Goal: Information Seeking & Learning: Find specific fact

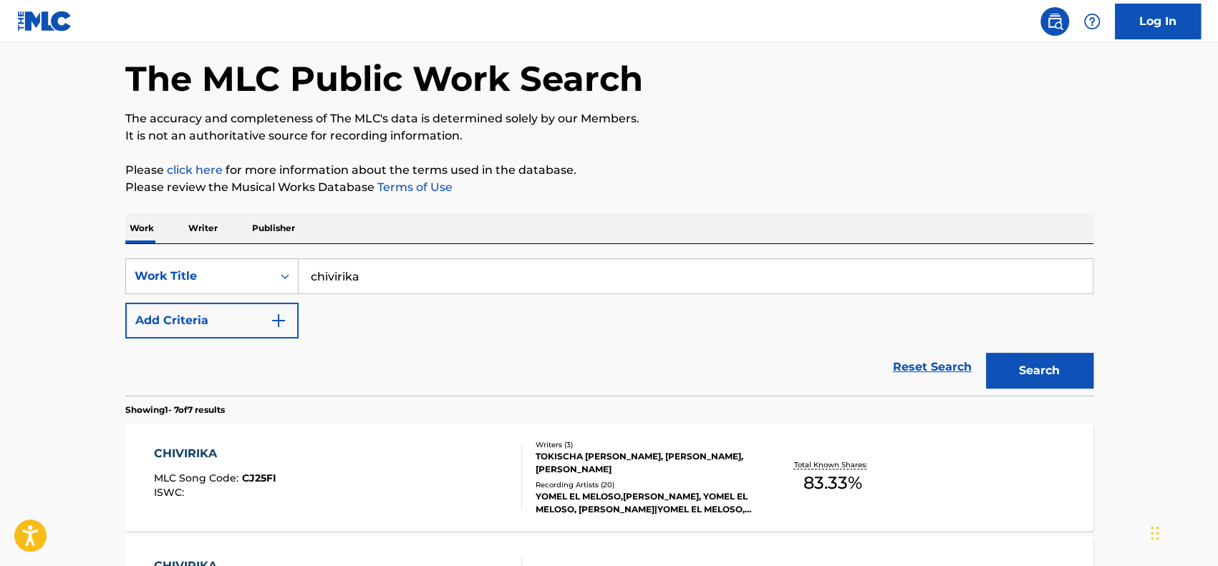
scroll to position [215, 0]
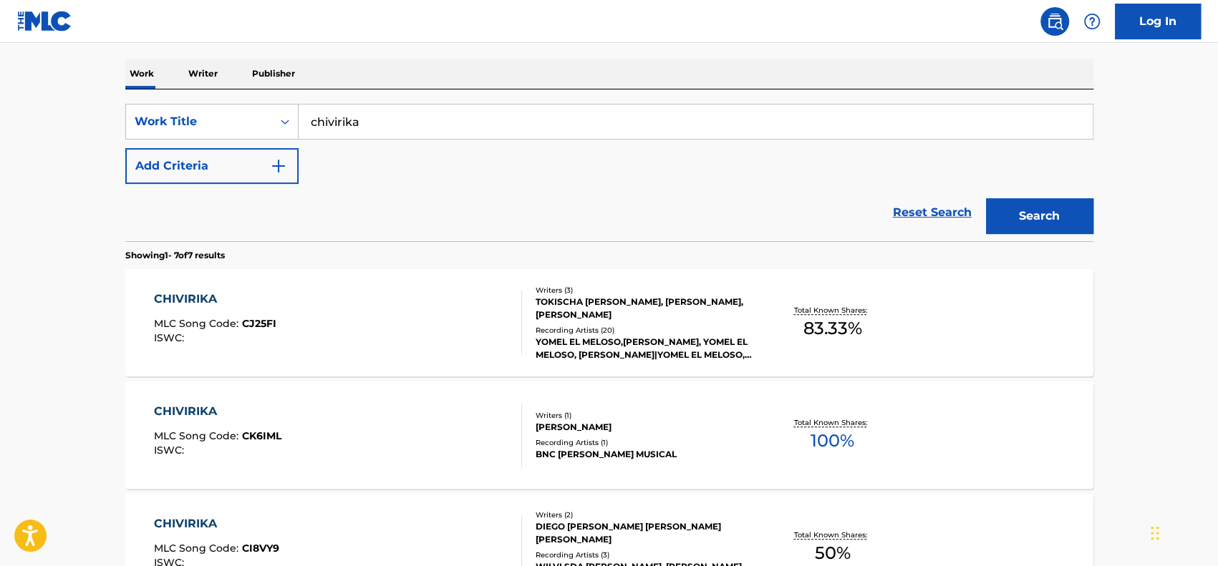
click at [399, 322] on div "CHIVIRIKA MLC Song Code : CJ25FI ISWC :" at bounding box center [338, 323] width 368 height 64
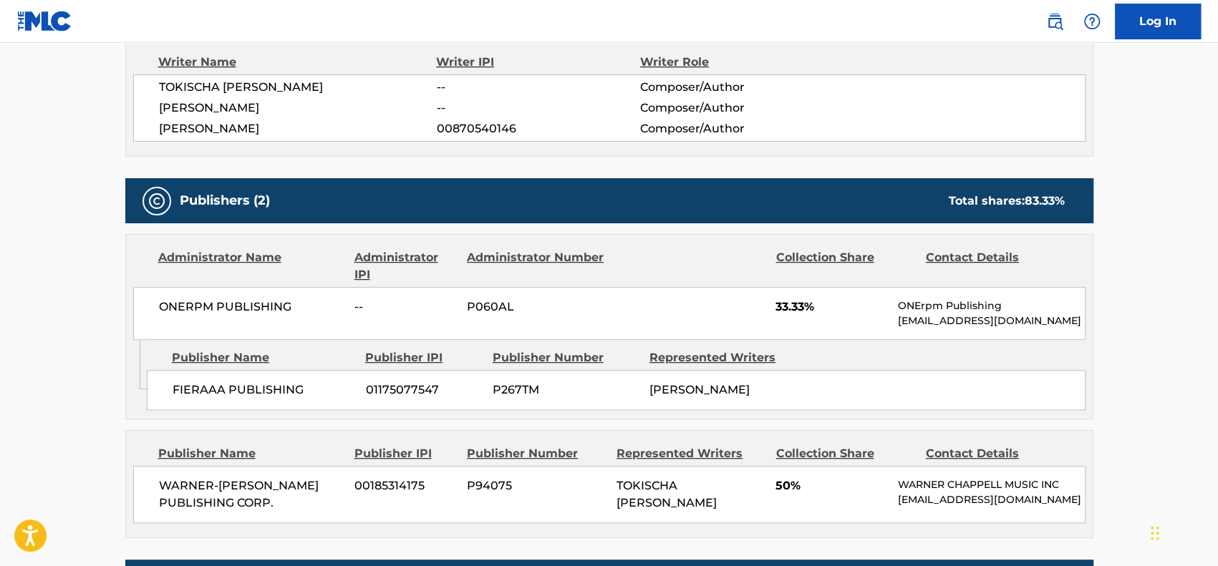
scroll to position [501, 0]
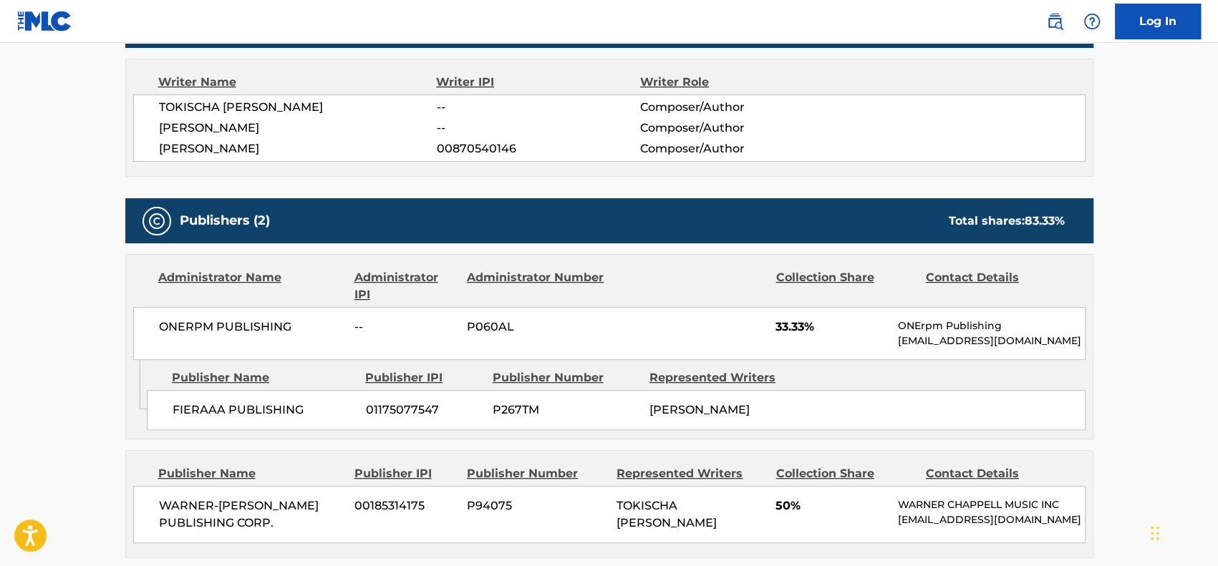
scroll to position [215, 0]
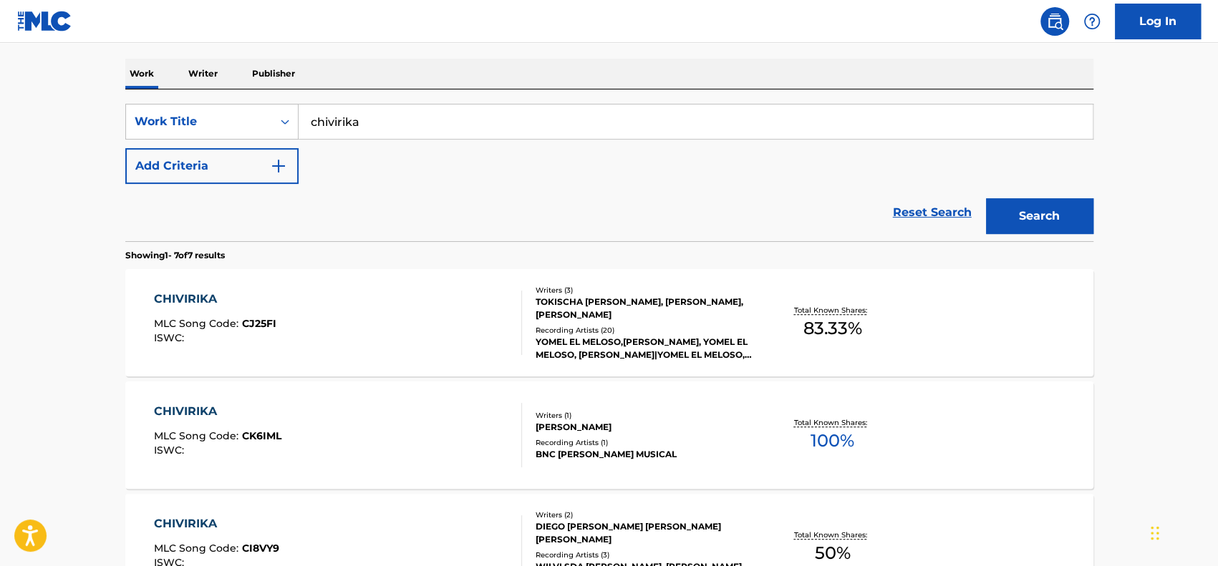
click at [240, 416] on div "CHIVIRIKA" at bounding box center [217, 411] width 127 height 17
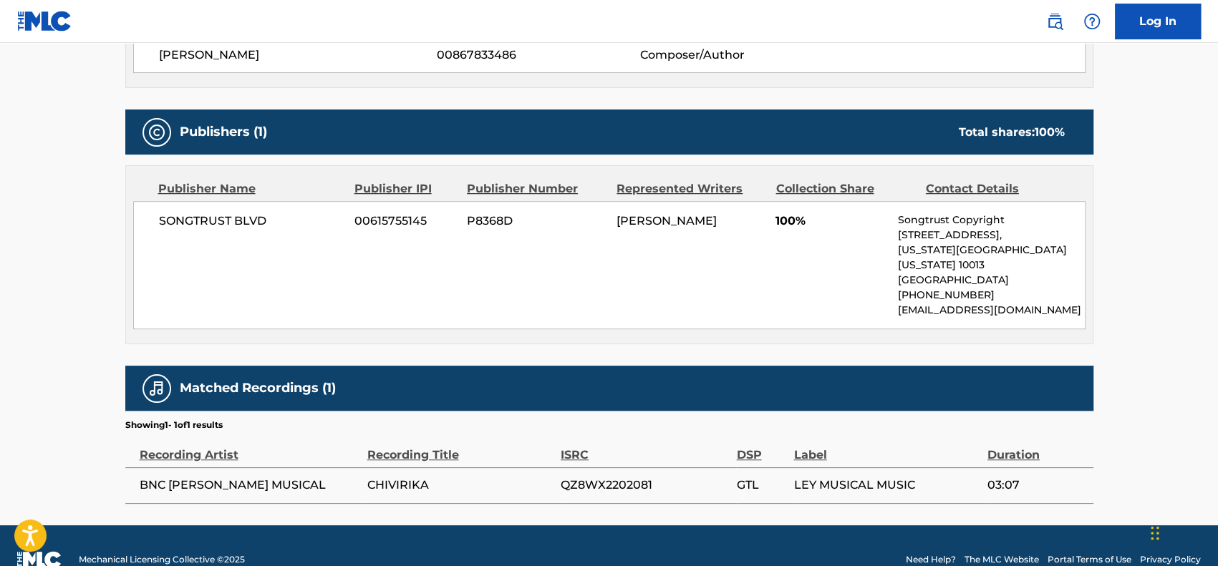
scroll to position [568, 0]
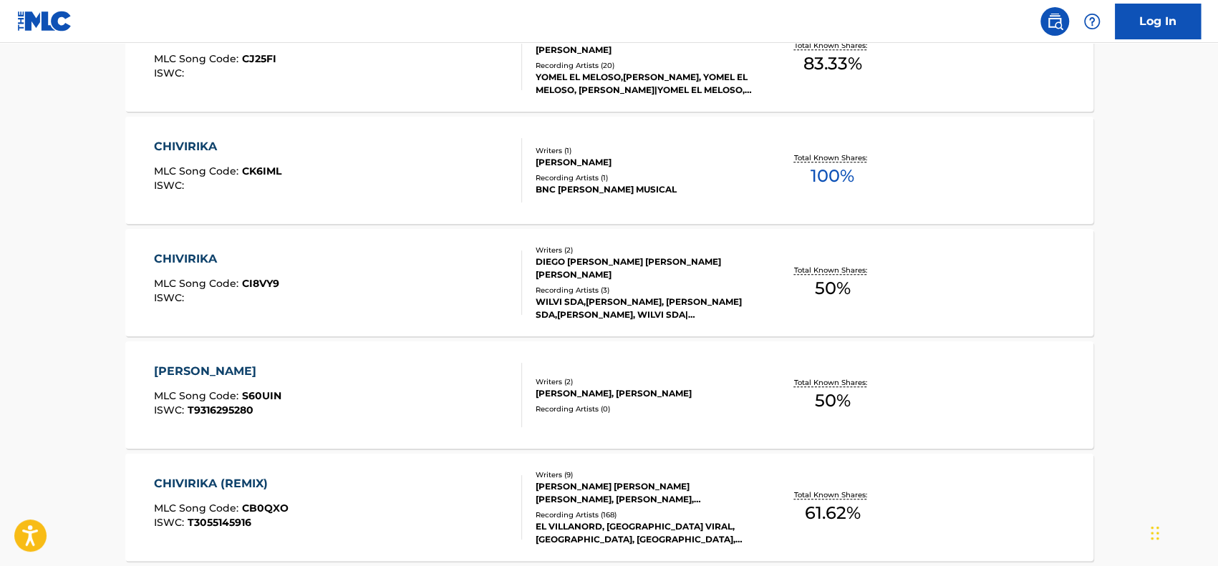
scroll to position [501, 0]
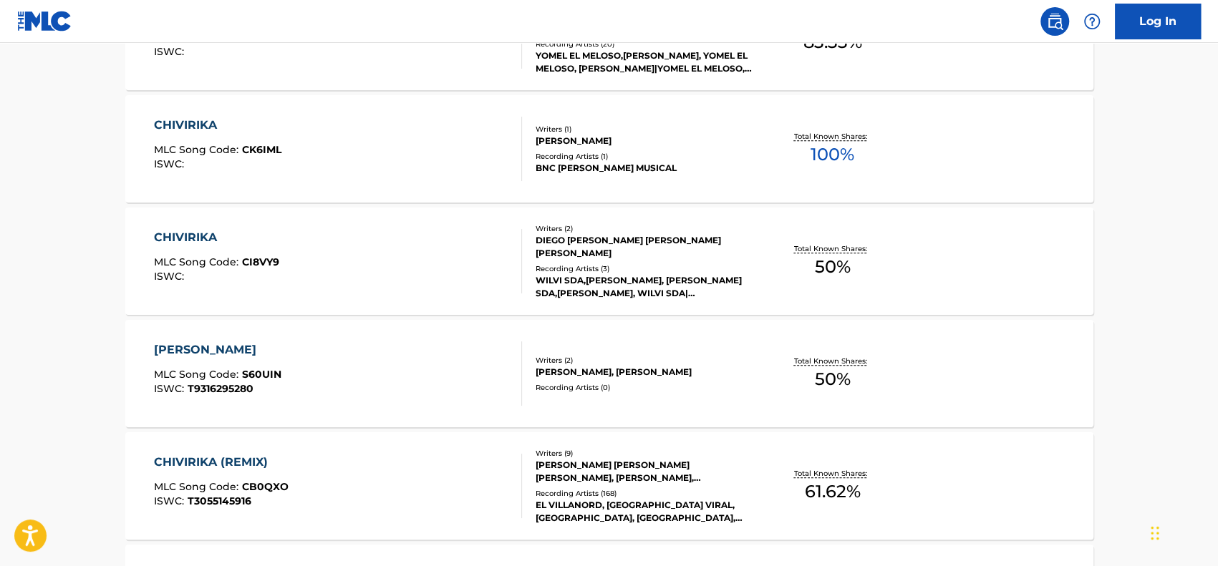
click at [231, 283] on div "CHIVIRIKA MLC Song Code : CI8VY9 ISWC :" at bounding box center [216, 261] width 125 height 64
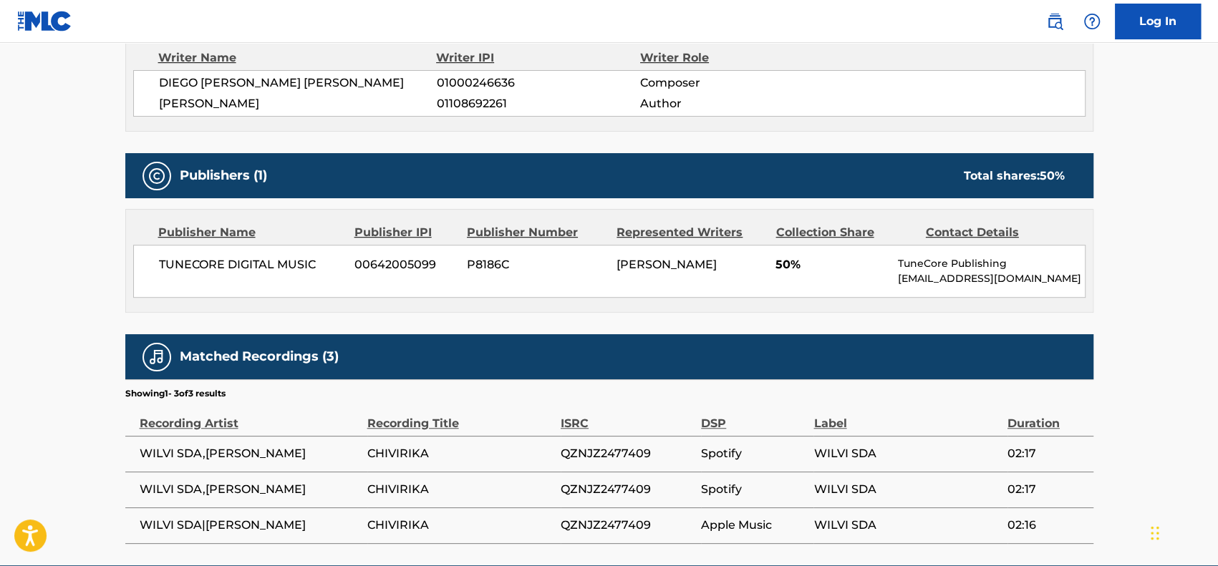
scroll to position [594, 0]
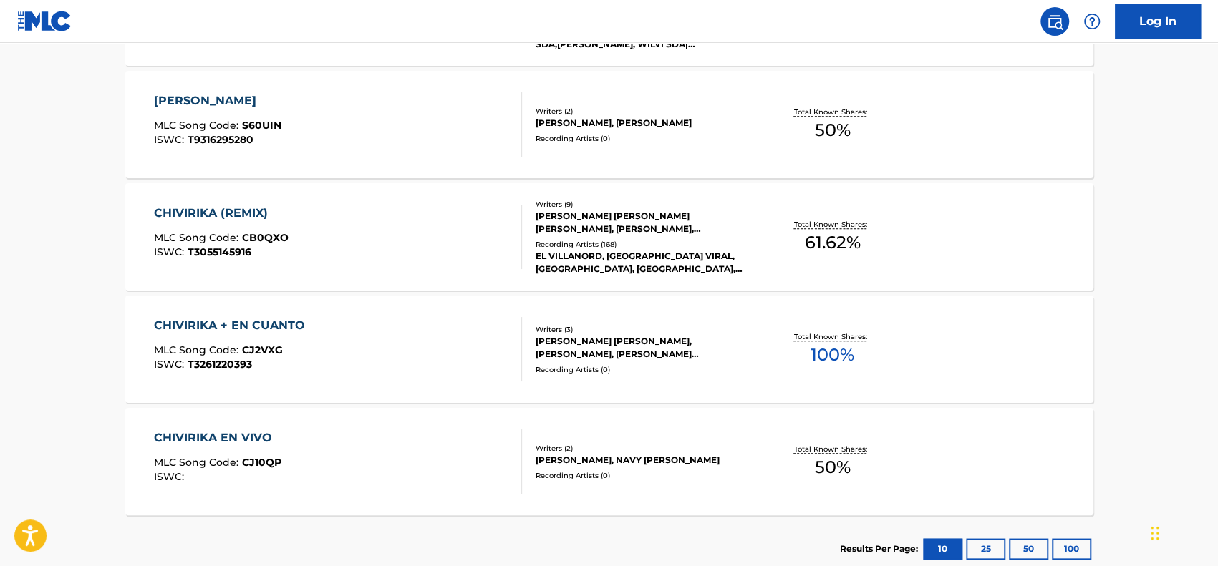
scroll to position [753, 0]
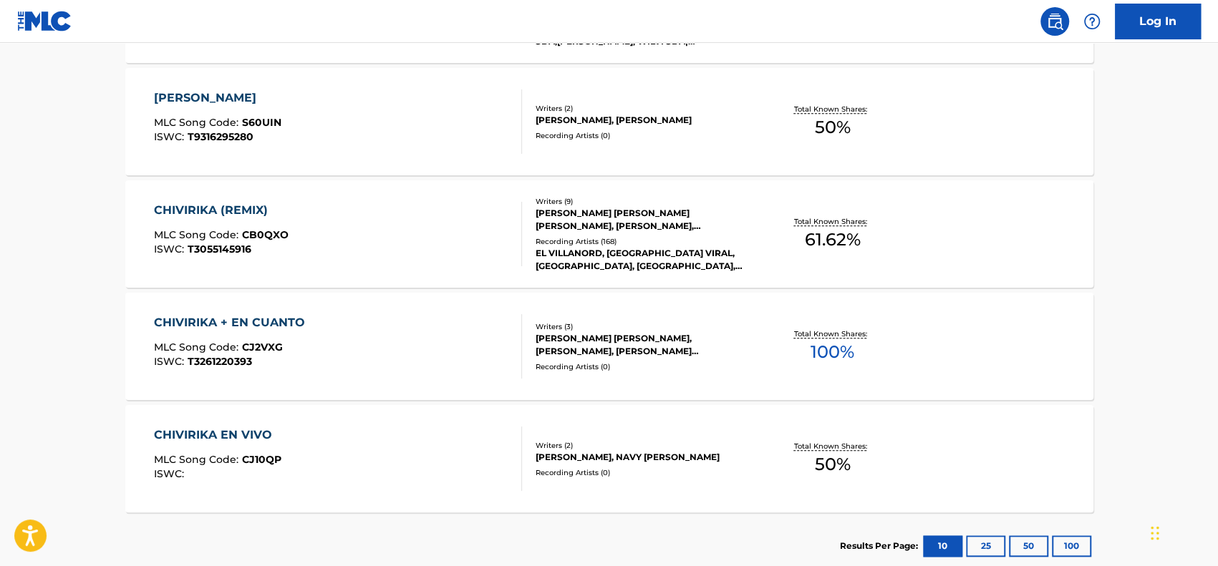
click at [222, 230] on span "MLC Song Code :" at bounding box center [198, 234] width 88 height 13
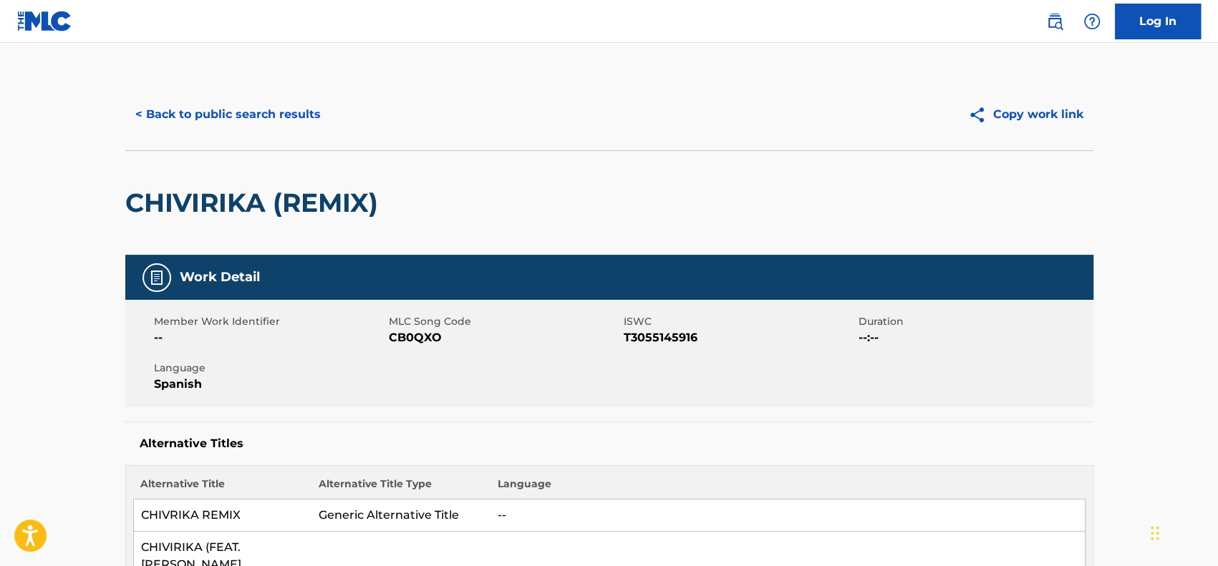
click at [1031, 118] on button "Copy work link" at bounding box center [1025, 115] width 135 height 36
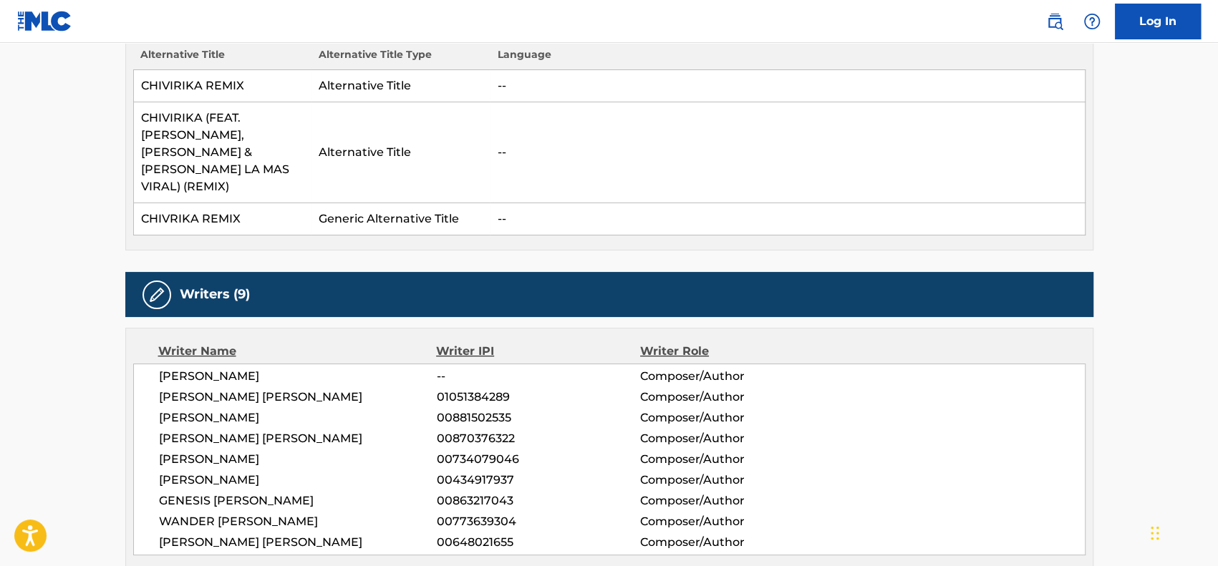
scroll to position [286, 0]
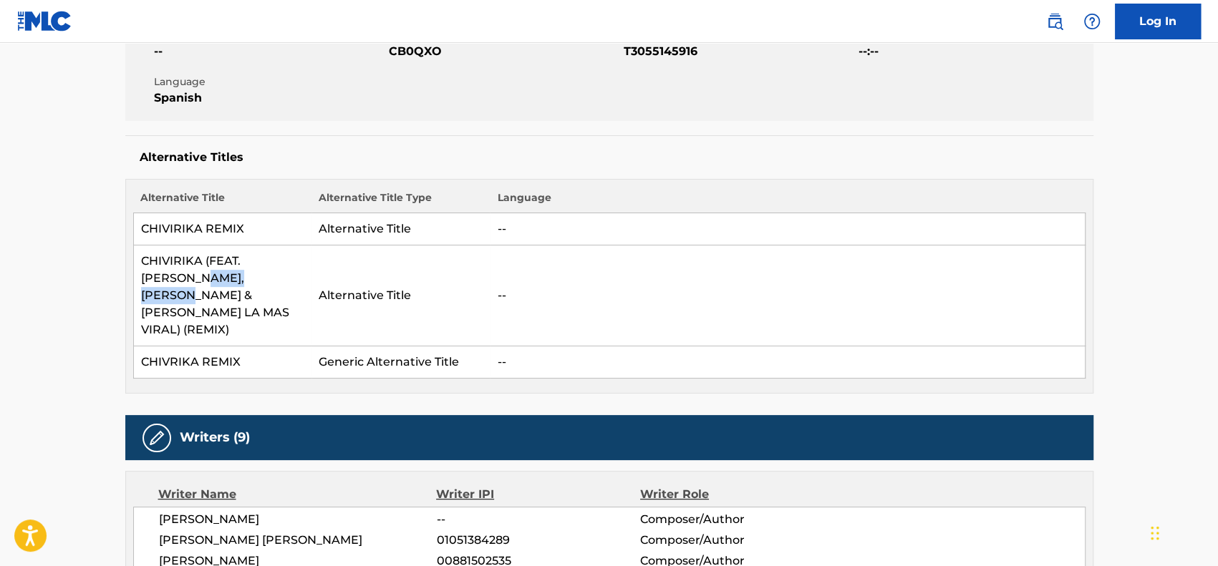
drag, startPoint x: 160, startPoint y: 271, endPoint x: 230, endPoint y: 273, distance: 70.2
click at [230, 273] on td "CHIVIRIKA (FEAT. [PERSON_NAME], [PERSON_NAME] & [PERSON_NAME] LA MAS VIRAL) (RE…" at bounding box center [222, 296] width 178 height 101
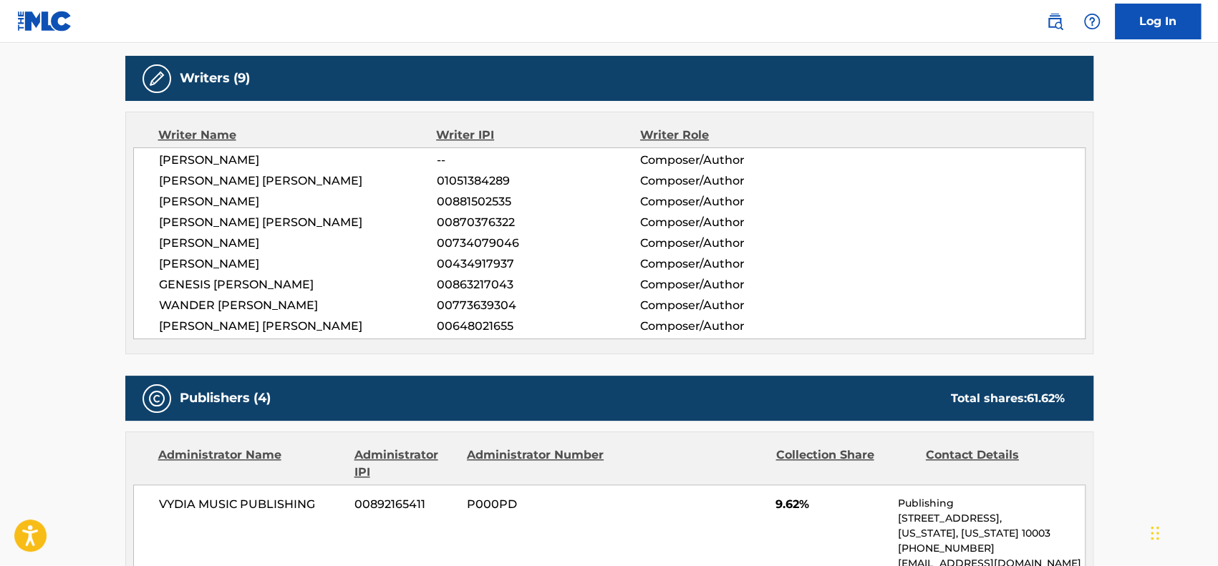
scroll to position [644, 0]
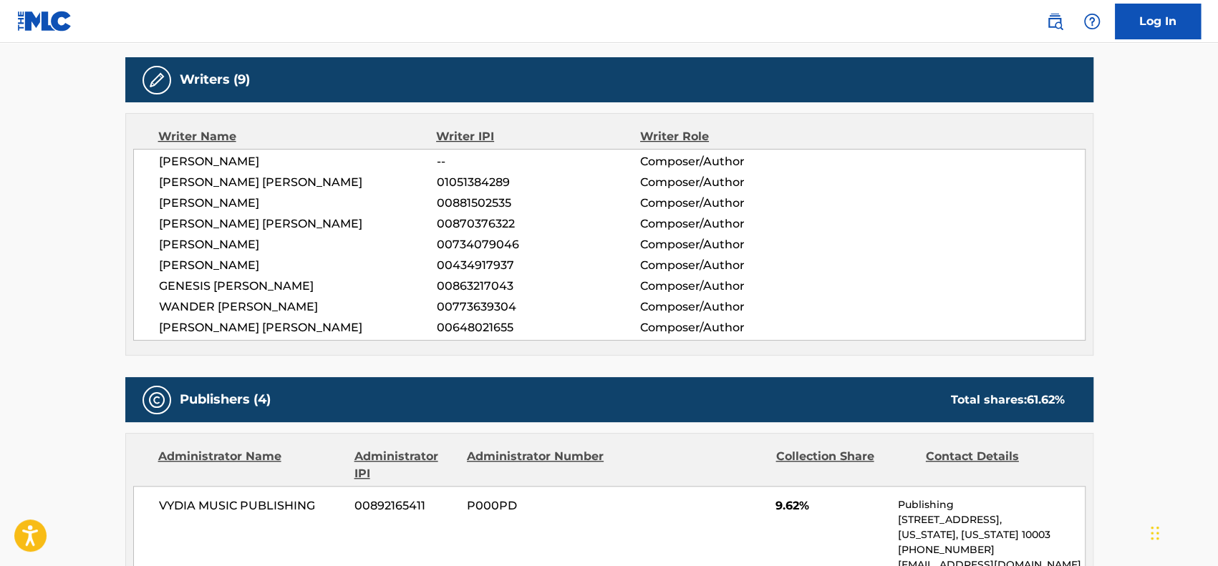
drag, startPoint x: 201, startPoint y: 224, endPoint x: 266, endPoint y: 225, distance: 65.1
click at [266, 257] on span "[PERSON_NAME]" at bounding box center [298, 265] width 278 height 17
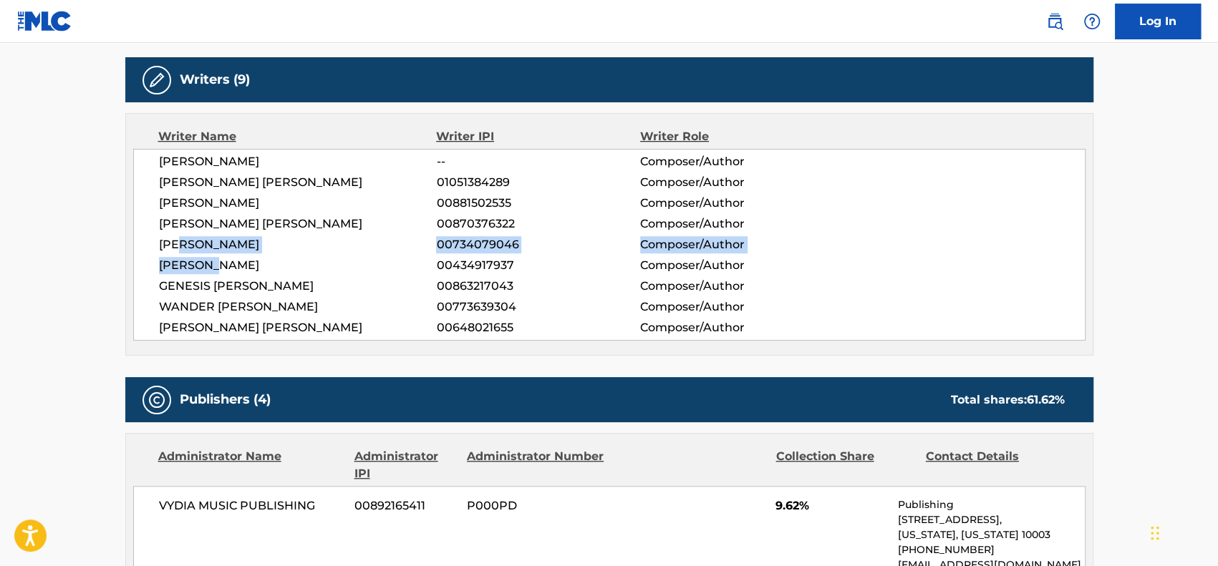
drag, startPoint x: 185, startPoint y: 210, endPoint x: 213, endPoint y: 223, distance: 31.1
click at [213, 223] on div "[PERSON_NAME] -- Composer/Author [PERSON_NAME] [PERSON_NAME] 01051384289 Compos…" at bounding box center [609, 245] width 952 height 192
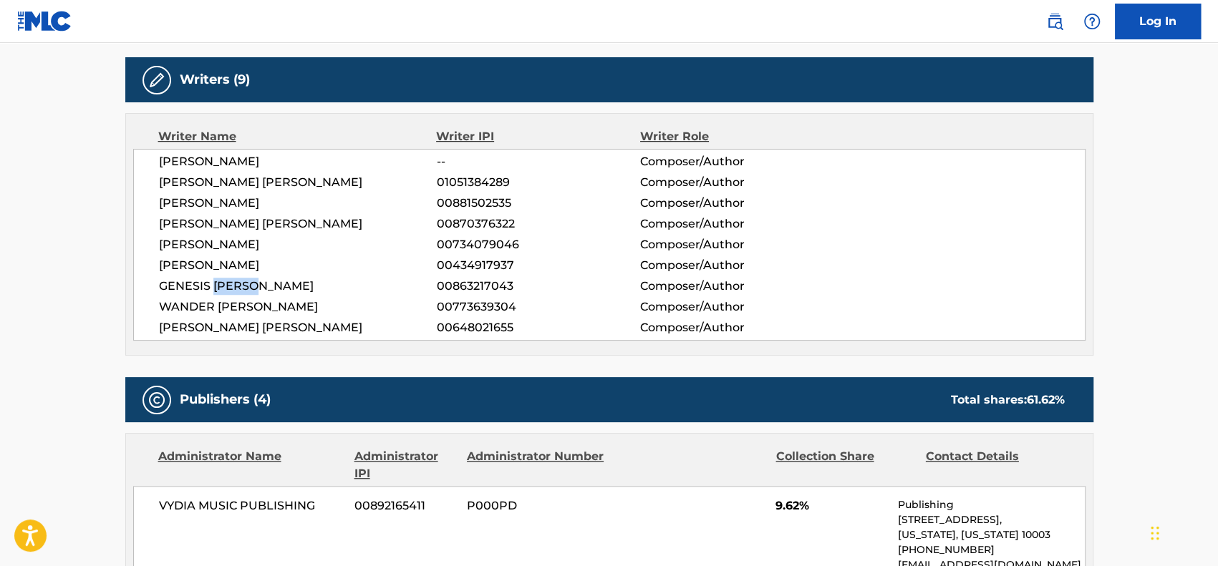
drag, startPoint x: 215, startPoint y: 251, endPoint x: 253, endPoint y: 255, distance: 38.8
click at [253, 278] on span "GENESIS [PERSON_NAME]" at bounding box center [298, 286] width 278 height 17
drag, startPoint x: 190, startPoint y: 169, endPoint x: 243, endPoint y: 169, distance: 53.0
click at [243, 195] on span "[PERSON_NAME]" at bounding box center [298, 203] width 278 height 17
drag, startPoint x: 197, startPoint y: 145, endPoint x: 229, endPoint y: 145, distance: 32.2
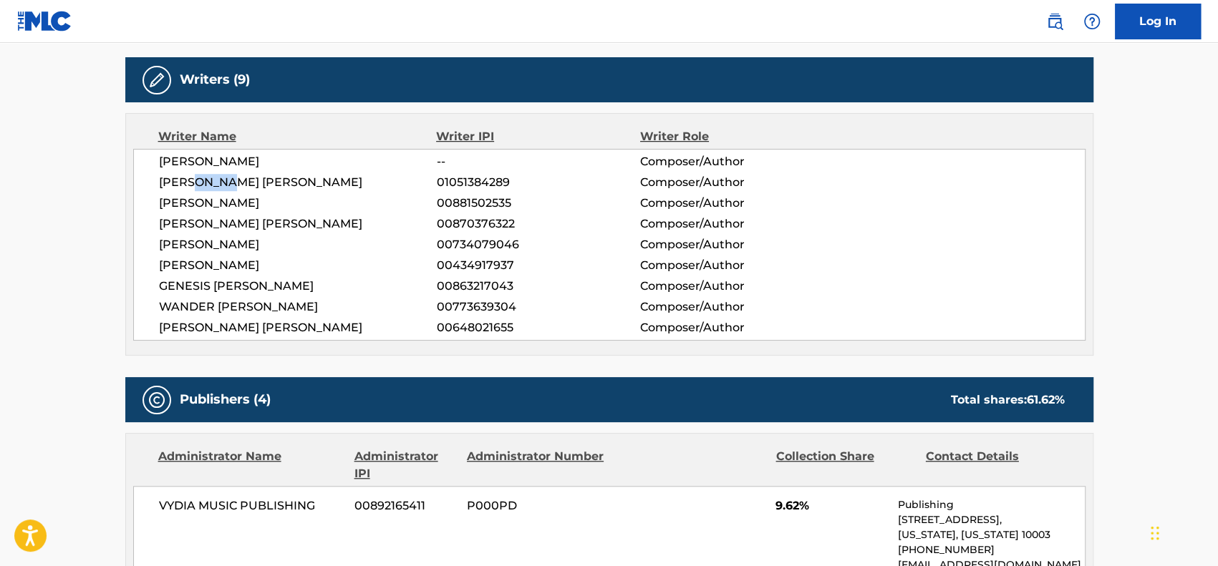
click at [229, 174] on span "[PERSON_NAME] [PERSON_NAME]" at bounding box center [298, 182] width 278 height 17
drag, startPoint x: 213, startPoint y: 128, endPoint x: 263, endPoint y: 131, distance: 50.9
click at [263, 153] on span "[PERSON_NAME]" at bounding box center [298, 161] width 278 height 17
drag, startPoint x: 458, startPoint y: 145, endPoint x: 293, endPoint y: 233, distance: 186.4
click at [459, 174] on span "01051384289" at bounding box center [537, 182] width 203 height 17
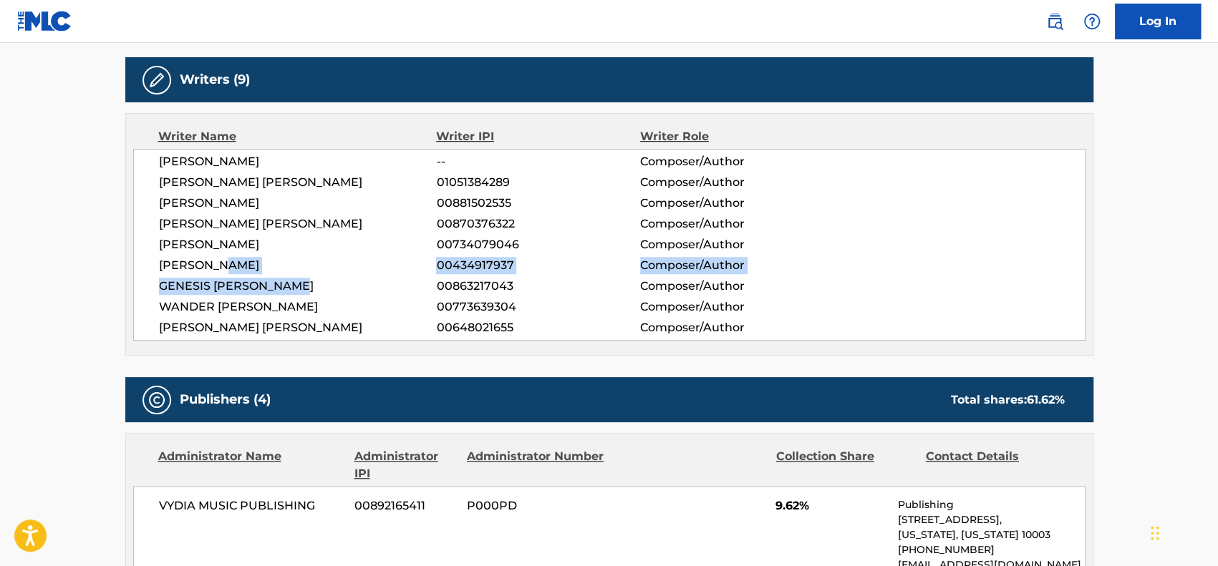
drag, startPoint x: 226, startPoint y: 232, endPoint x: 286, endPoint y: 300, distance: 90.8
click at [312, 253] on div "[PERSON_NAME] -- Composer/Author [PERSON_NAME] [PERSON_NAME] 01051384289 Compos…" at bounding box center [609, 245] width 952 height 192
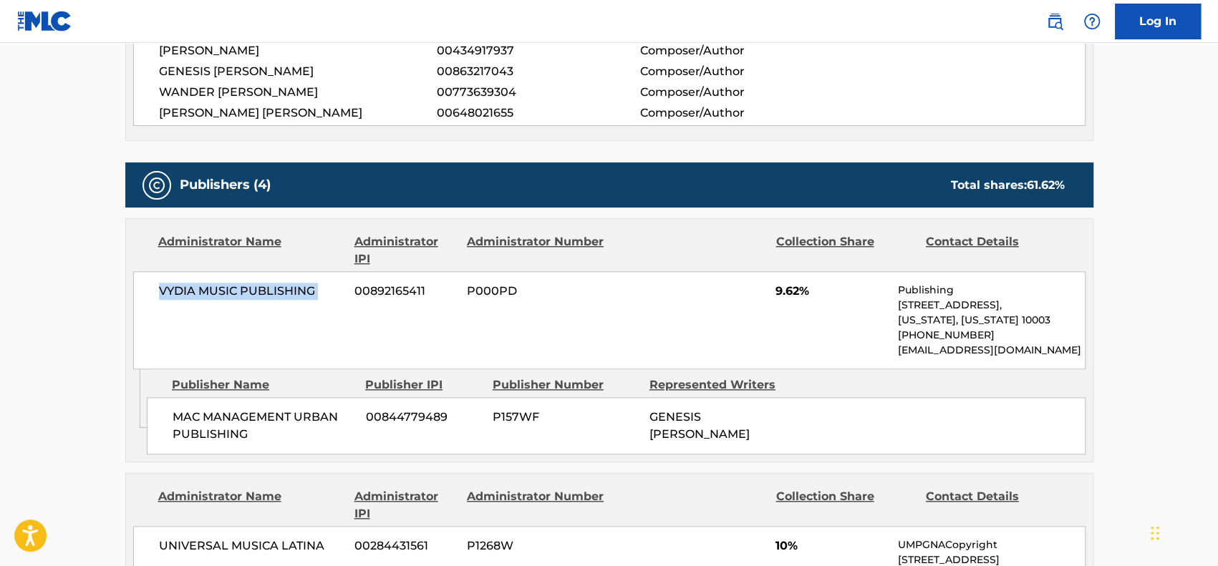
drag, startPoint x: 152, startPoint y: 257, endPoint x: 349, endPoint y: 260, distance: 196.9
click at [349, 271] on div "VYDIA MUSIC PUBLISHING 00892165411 P000PD 9.62% Publishing [STREET_ADDRESS][US_…" at bounding box center [609, 320] width 952 height 98
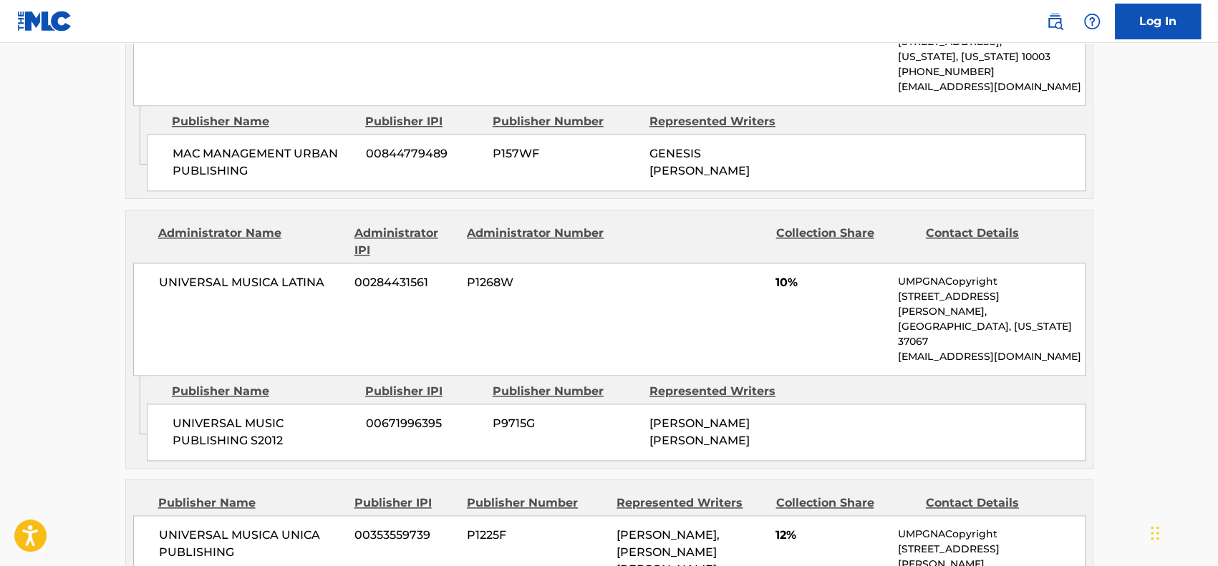
scroll to position [1145, 0]
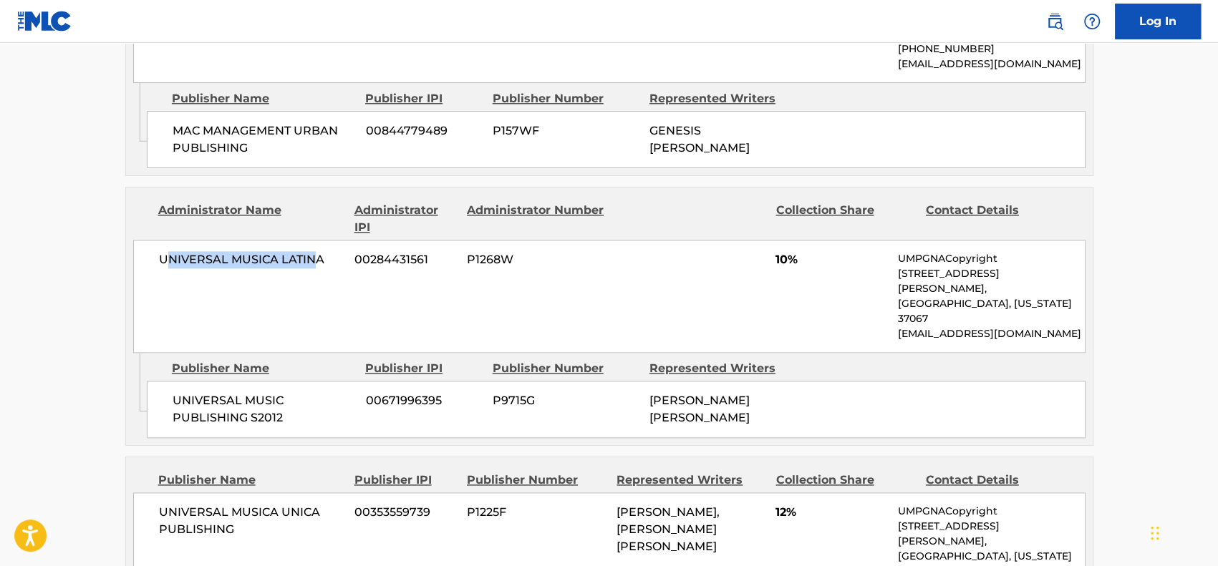
drag, startPoint x: 166, startPoint y: 217, endPoint x: 310, endPoint y: 214, distance: 143.9
click at [310, 251] on span "UNIVERSAL MUSICA LATINA" at bounding box center [251, 259] width 185 height 17
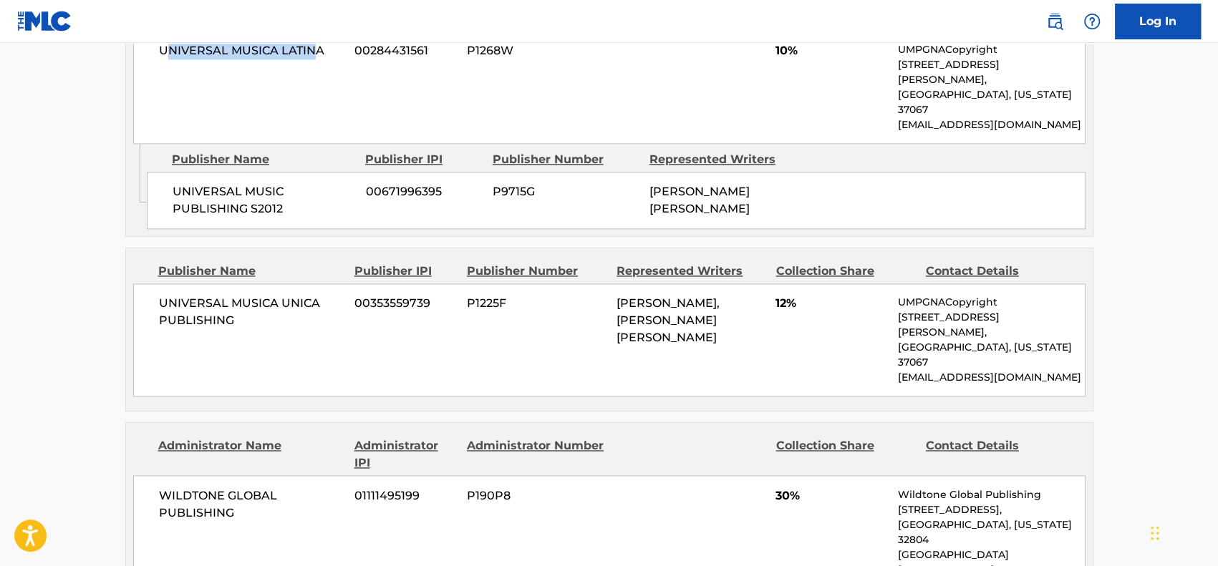
scroll to position [1360, 0]
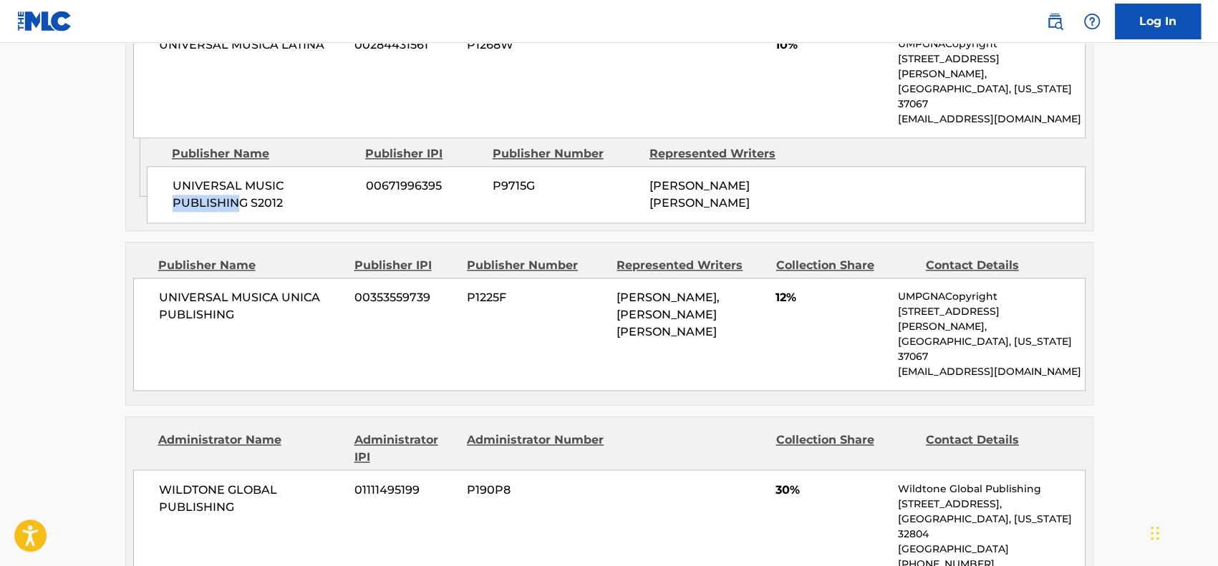
drag, startPoint x: 159, startPoint y: 150, endPoint x: 243, endPoint y: 156, distance: 84.7
click at [239, 166] on div "UNIVERSAL MUSIC PUBLISHING S2012 00671996395 P9715G [PERSON_NAME] [PERSON_NAME]" at bounding box center [616, 194] width 938 height 57
drag, startPoint x: 252, startPoint y: 243, endPoint x: 295, endPoint y: 261, distance: 46.5
click at [295, 278] on div "UNIVERSAL MUSICA UNICA PUBLISHING 00353559739 P1225F [PERSON_NAME], [PERSON_NAM…" at bounding box center [609, 334] width 952 height 113
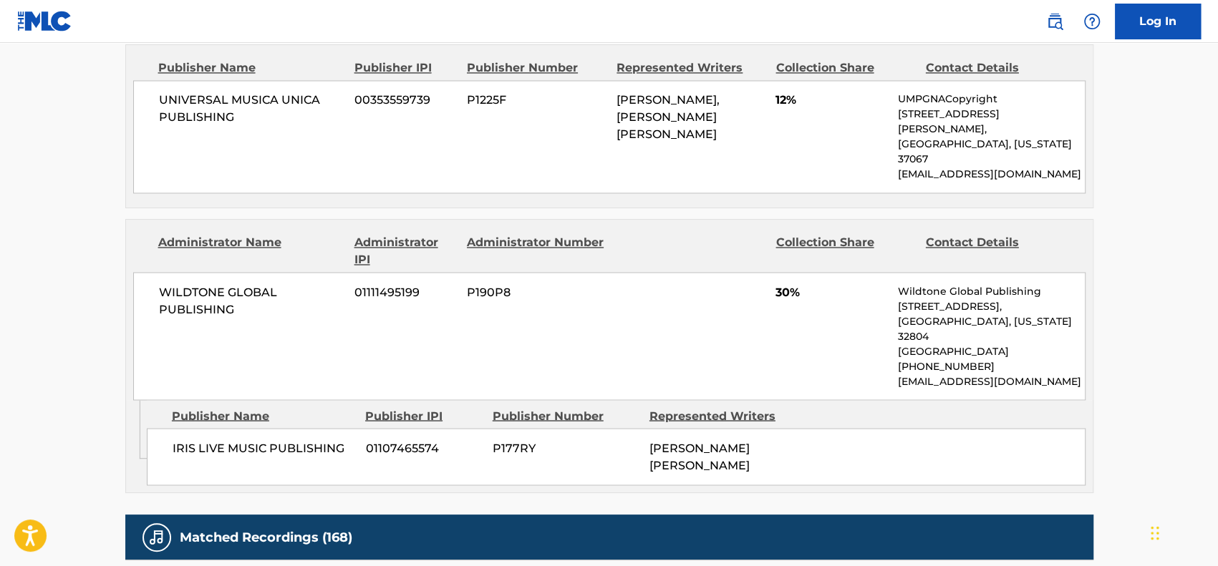
scroll to position [1575, 0]
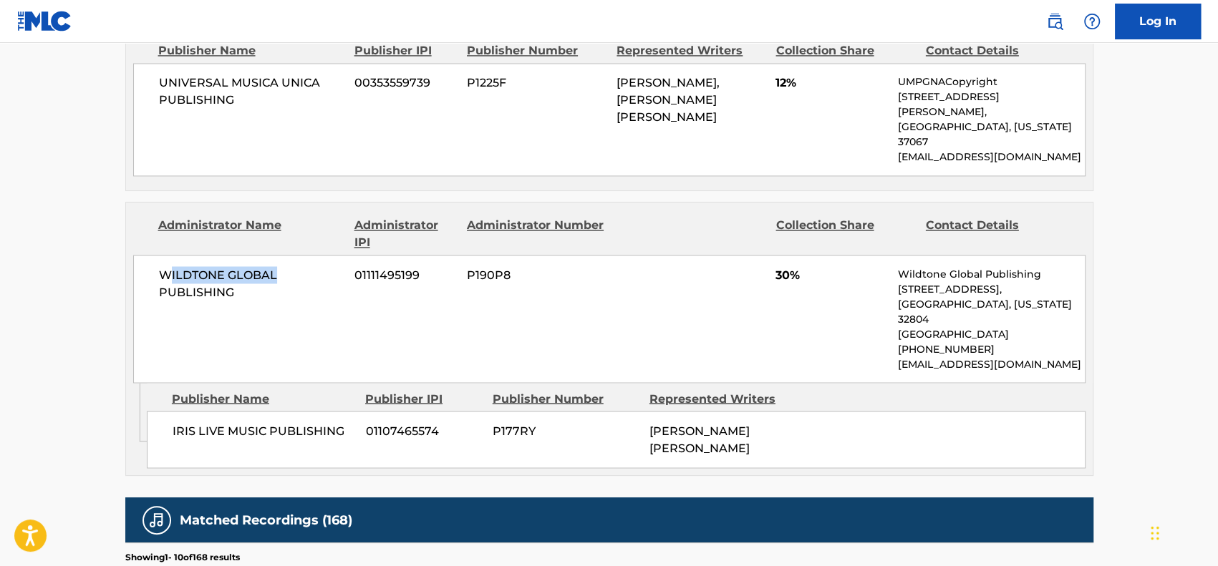
drag, startPoint x: 166, startPoint y: 156, endPoint x: 281, endPoint y: 179, distance: 116.8
click at [281, 255] on div "WILDTONE GLOBAL PUBLISHING 01111495199 P190P8 30% Wildtone Global Publishing [S…" at bounding box center [609, 319] width 952 height 128
drag, startPoint x: 172, startPoint y: 333, endPoint x: 356, endPoint y: 329, distance: 184.0
click at [356, 411] on div "IRIS LIVE MUSIC PUBLISHING 01107465574 P177RY [PERSON_NAME] [PERSON_NAME]" at bounding box center [616, 439] width 938 height 57
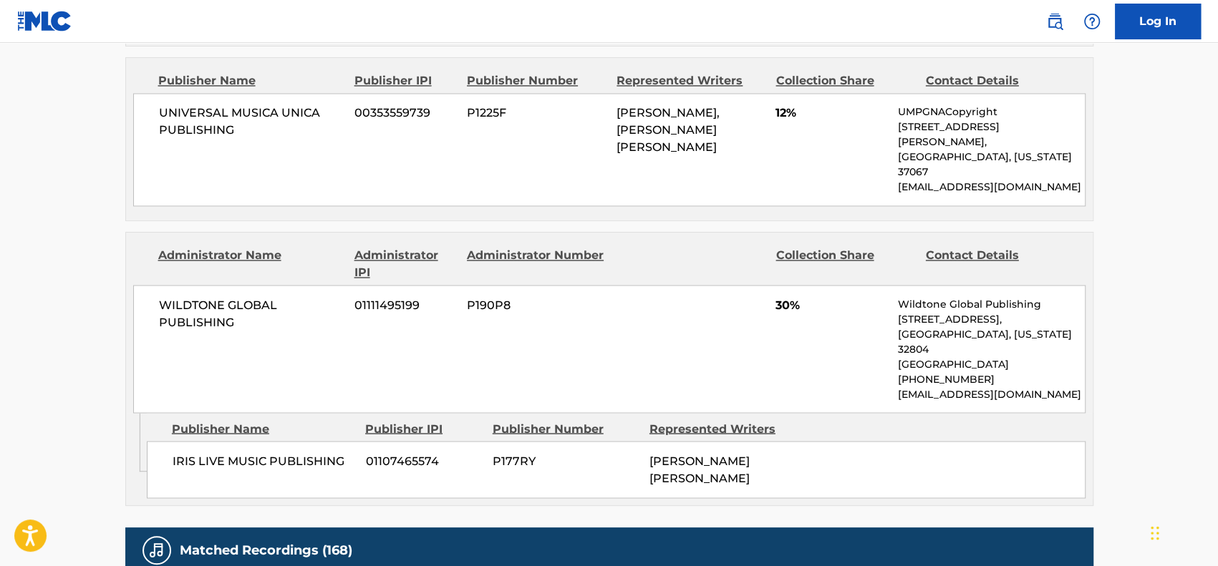
scroll to position [1575, 0]
